Goal: Transaction & Acquisition: Download file/media

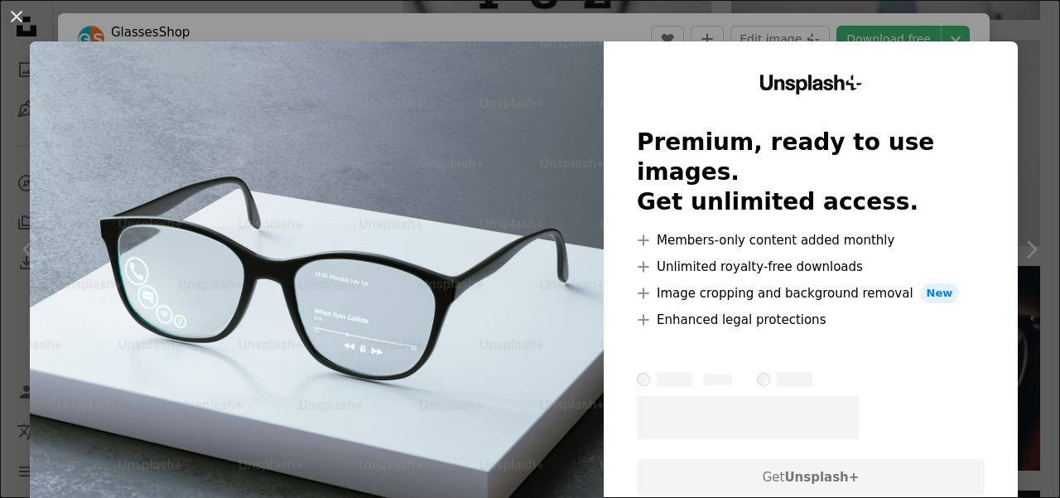
scroll to position [3842, 0]
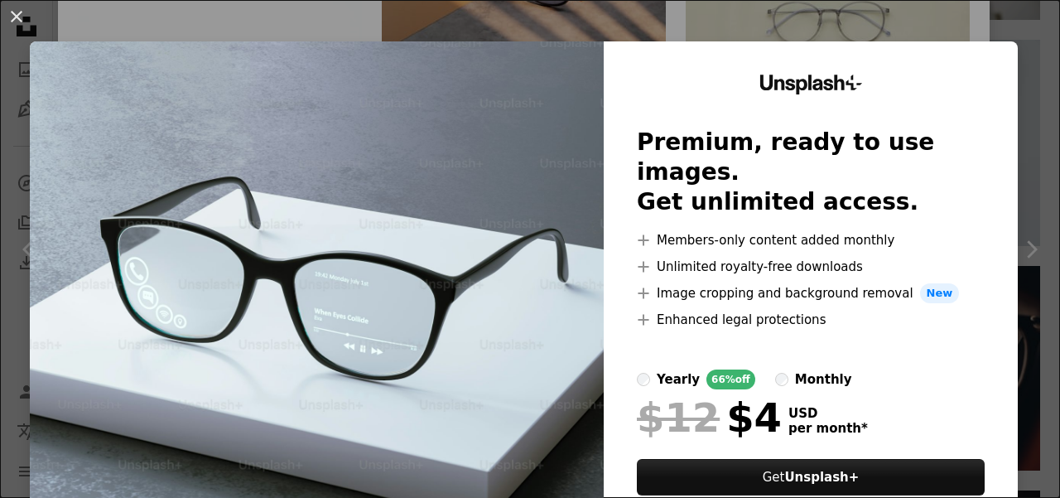
click at [436, 75] on img at bounding box center [317, 304] width 574 height 527
click at [948, 11] on div "An X shape Unsplash+ Premium, ready to use images. Get unlimited access. A plus…" at bounding box center [530, 249] width 1060 height 498
